Goal: Task Accomplishment & Management: Complete application form

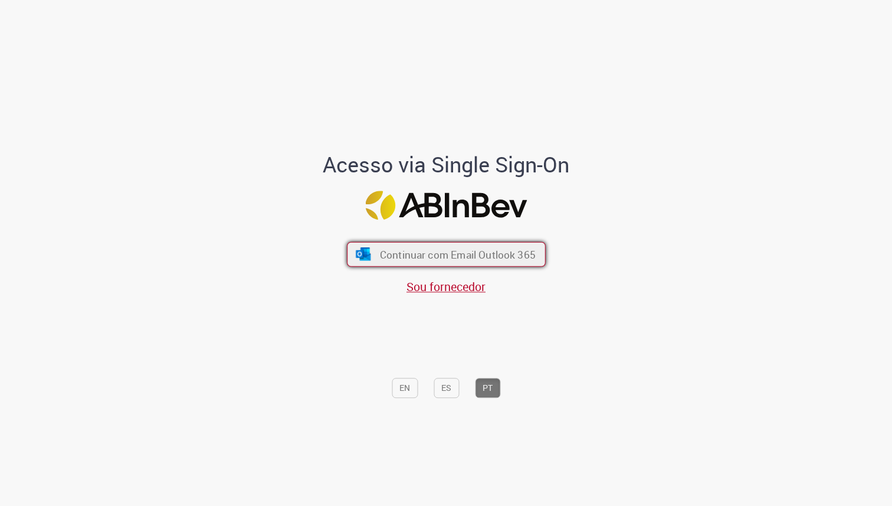
click at [476, 257] on span "Continuar com Email Outlook 365" at bounding box center [457, 254] width 156 height 14
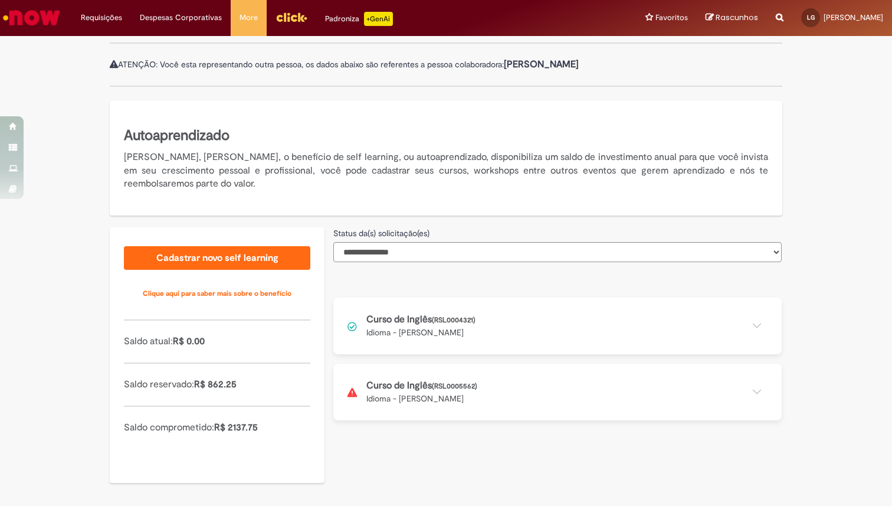
scroll to position [131, 0]
click at [530, 402] on button at bounding box center [557, 391] width 448 height 57
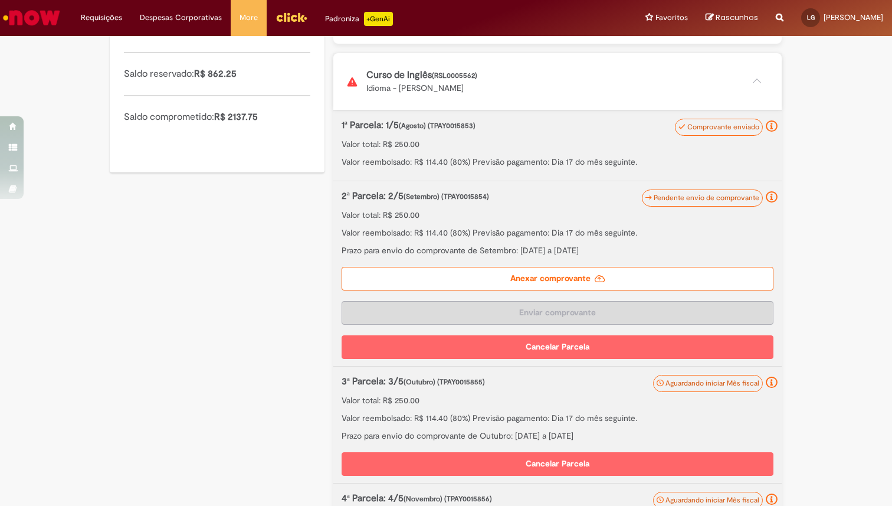
scroll to position [435, 0]
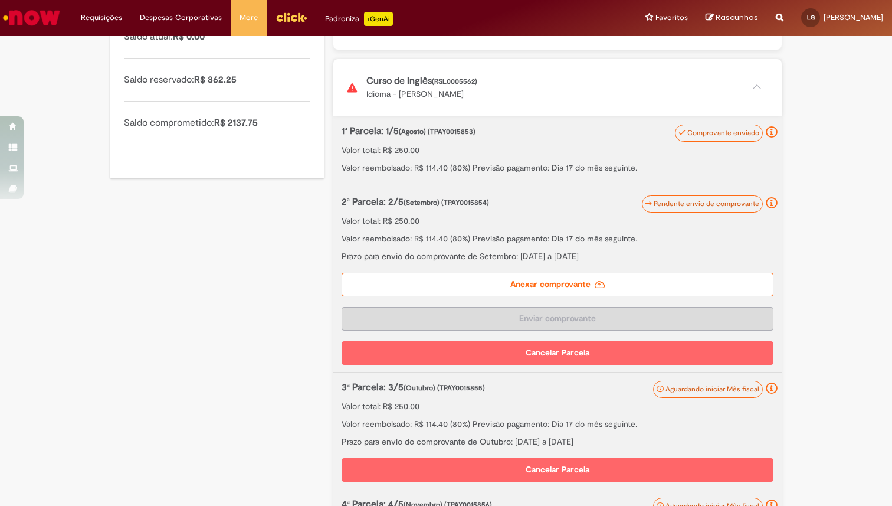
click at [571, 278] on label "Anexar comprovante" at bounding box center [558, 285] width 432 height 24
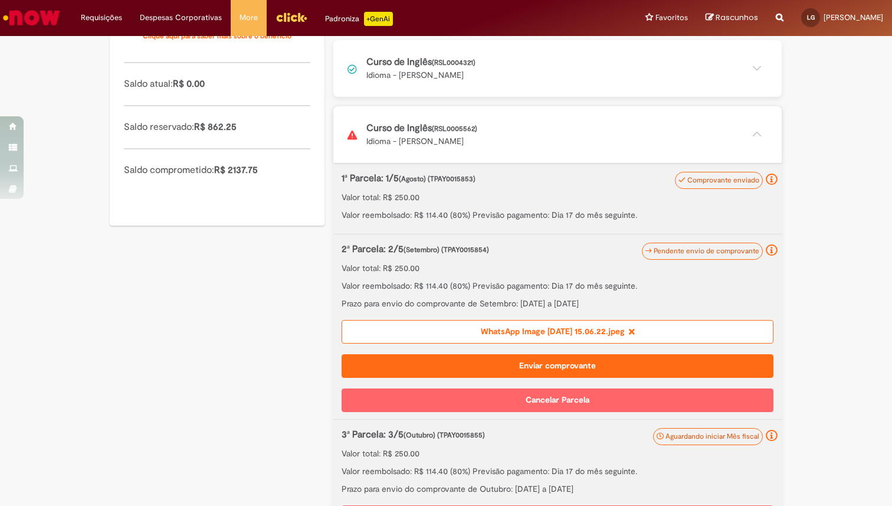
scroll to position [398, 0]
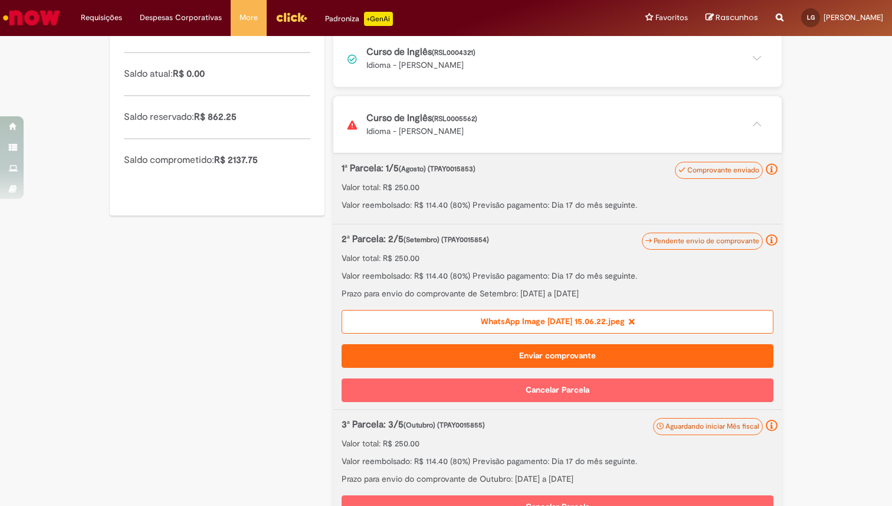
click at [553, 356] on button "Enviar comprovante" at bounding box center [558, 356] width 432 height 24
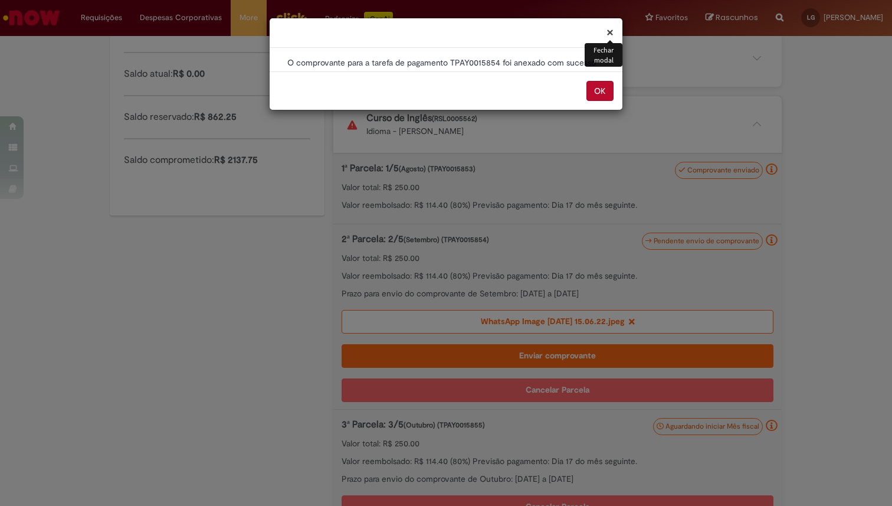
click at [596, 96] on button "OK" at bounding box center [599, 91] width 27 height 20
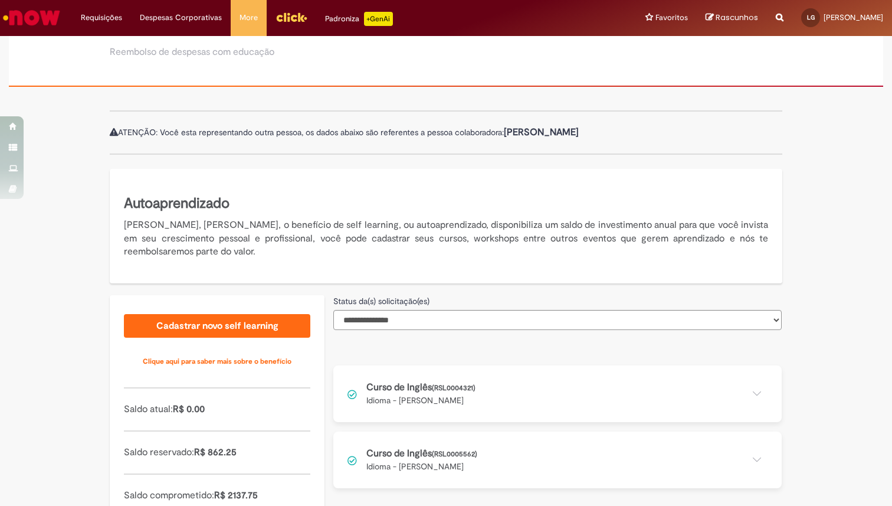
scroll to position [131, 0]
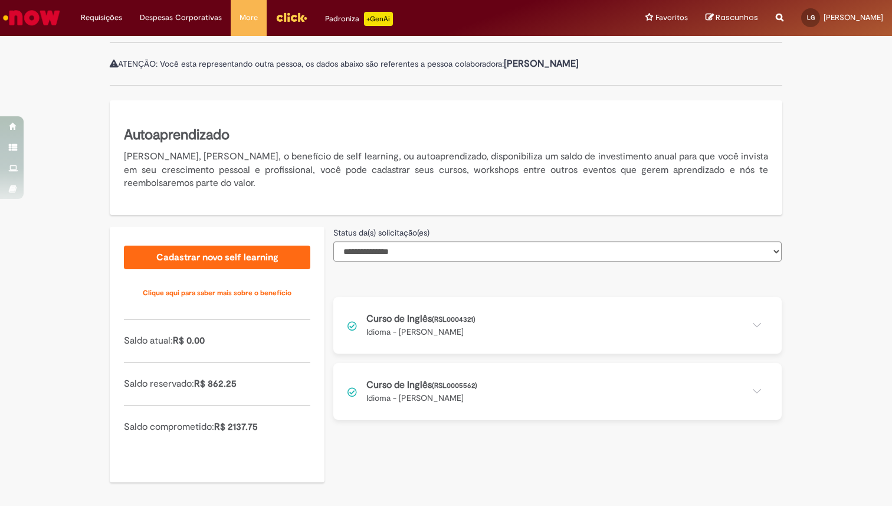
click at [556, 395] on button at bounding box center [557, 391] width 448 height 57
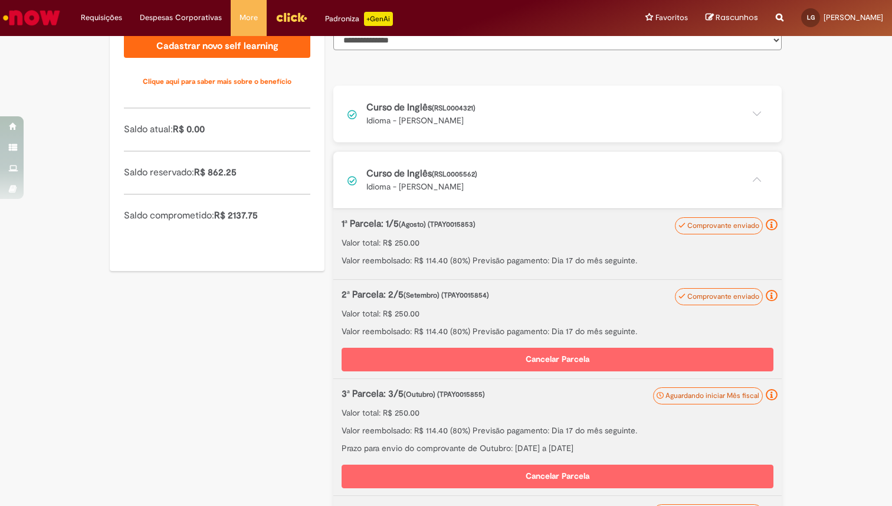
scroll to position [350, 0]
